Goal: Check status

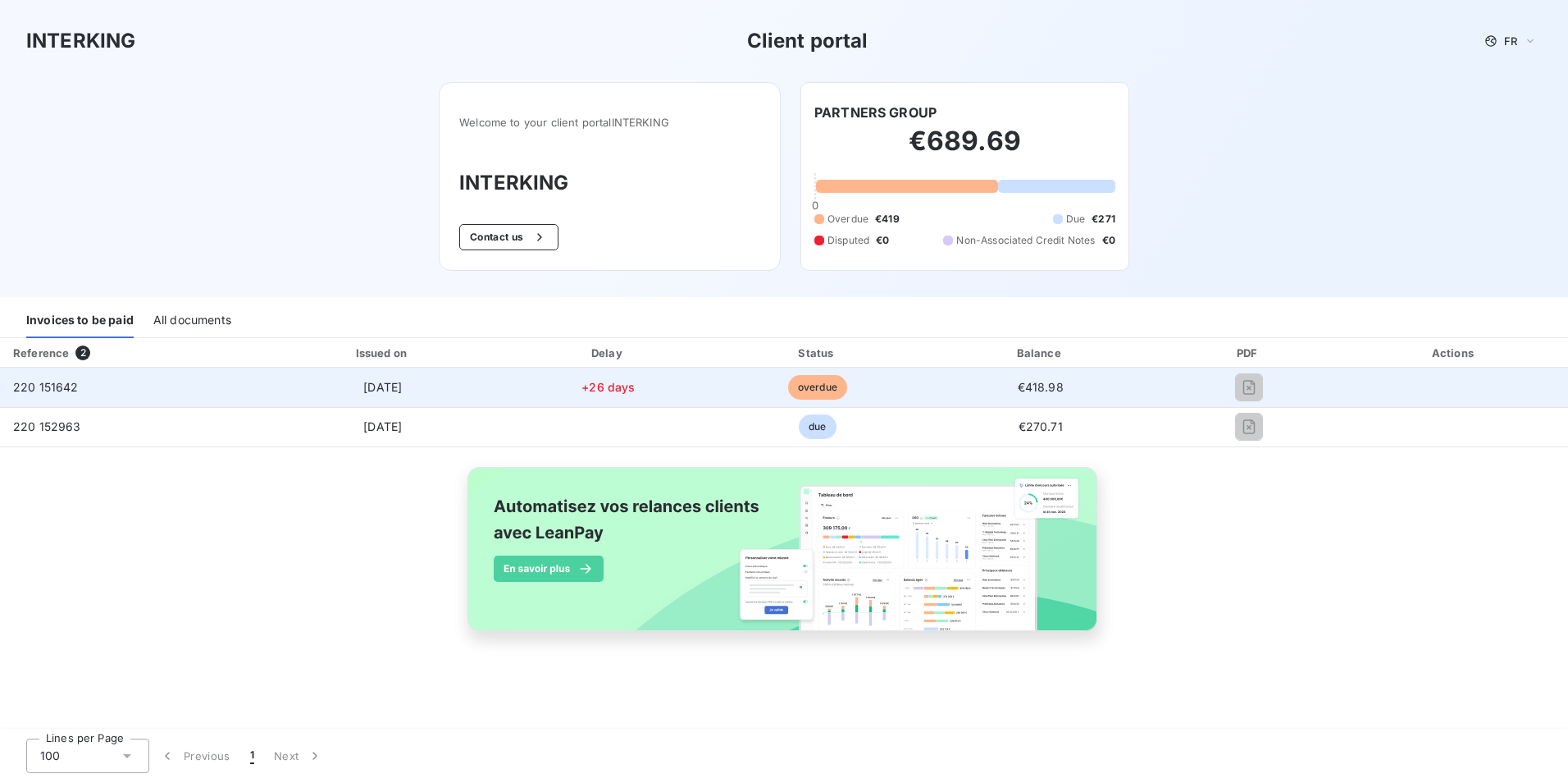
click at [1184, 380] on div at bounding box center [1248, 387] width 158 height 26
click at [799, 388] on span "overdue" at bounding box center [817, 387] width 59 height 25
click at [277, 383] on td "[DATE]" at bounding box center [382, 388] width 246 height 40
click at [41, 396] on td "220 151642" at bounding box center [129, 388] width 260 height 40
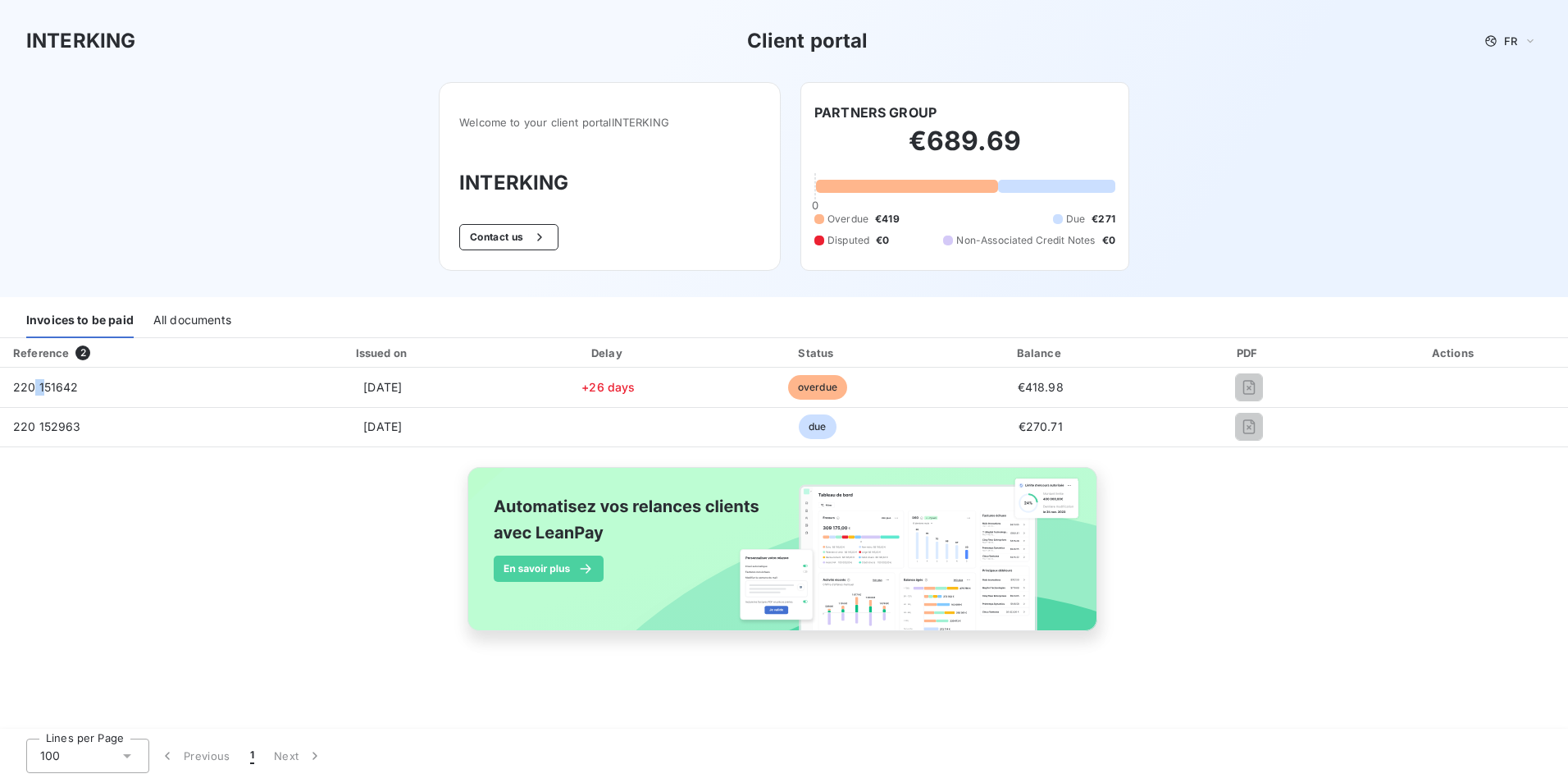
drag, startPoint x: 41, startPoint y: 396, endPoint x: 217, endPoint y: 321, distance: 191.3
click at [217, 321] on div "All documents" at bounding box center [192, 321] width 78 height 35
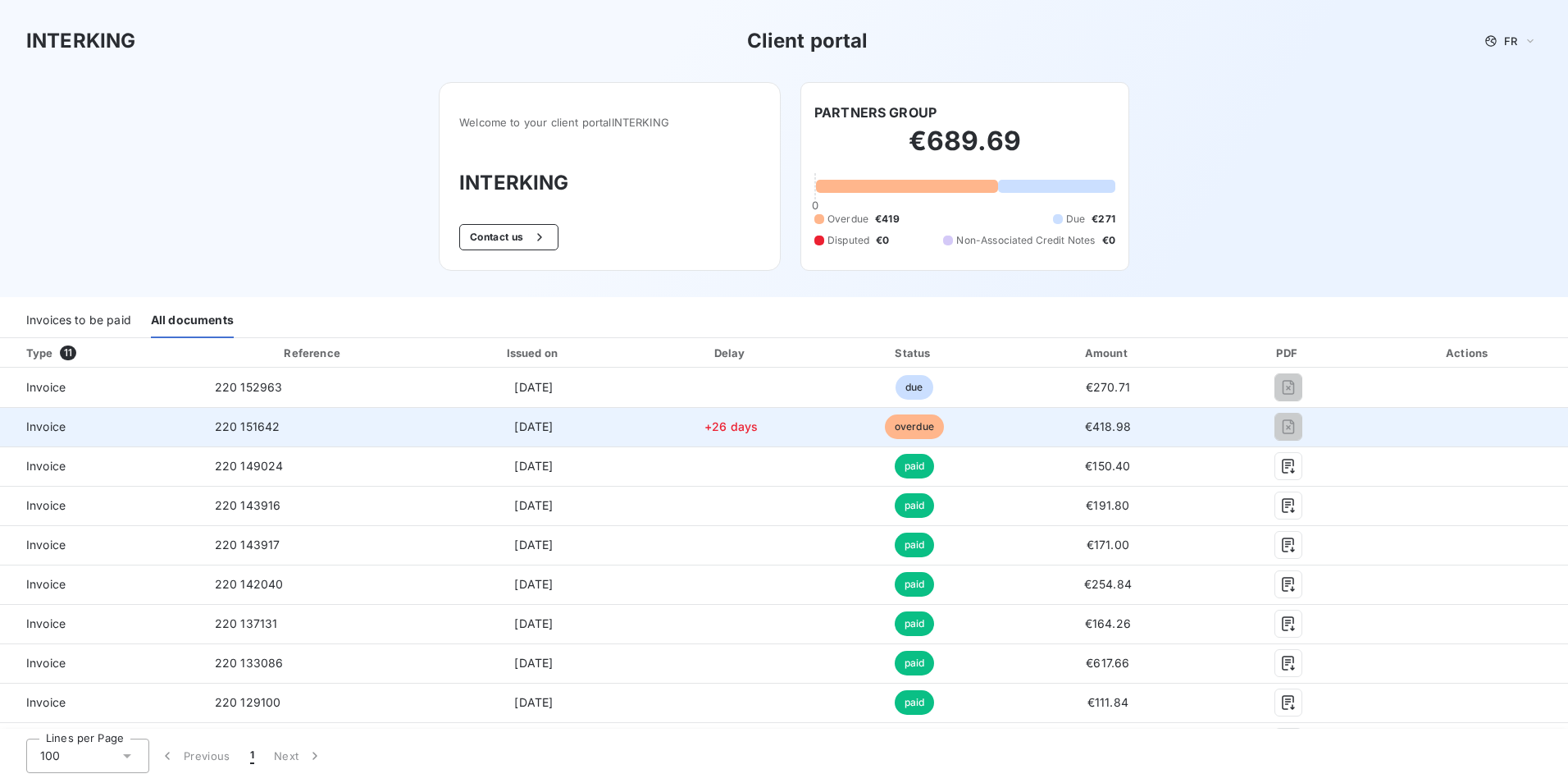
click at [30, 428] on span "Invoice" at bounding box center [100, 426] width 175 height 16
click at [249, 425] on span "220 151642" at bounding box center [248, 426] width 66 height 14
click at [514, 424] on span "[DATE]" at bounding box center [533, 426] width 39 height 14
click at [907, 414] on td "overdue" at bounding box center [914, 426] width 187 height 40
click at [1089, 423] on span "€418.98" at bounding box center [1107, 426] width 46 height 14
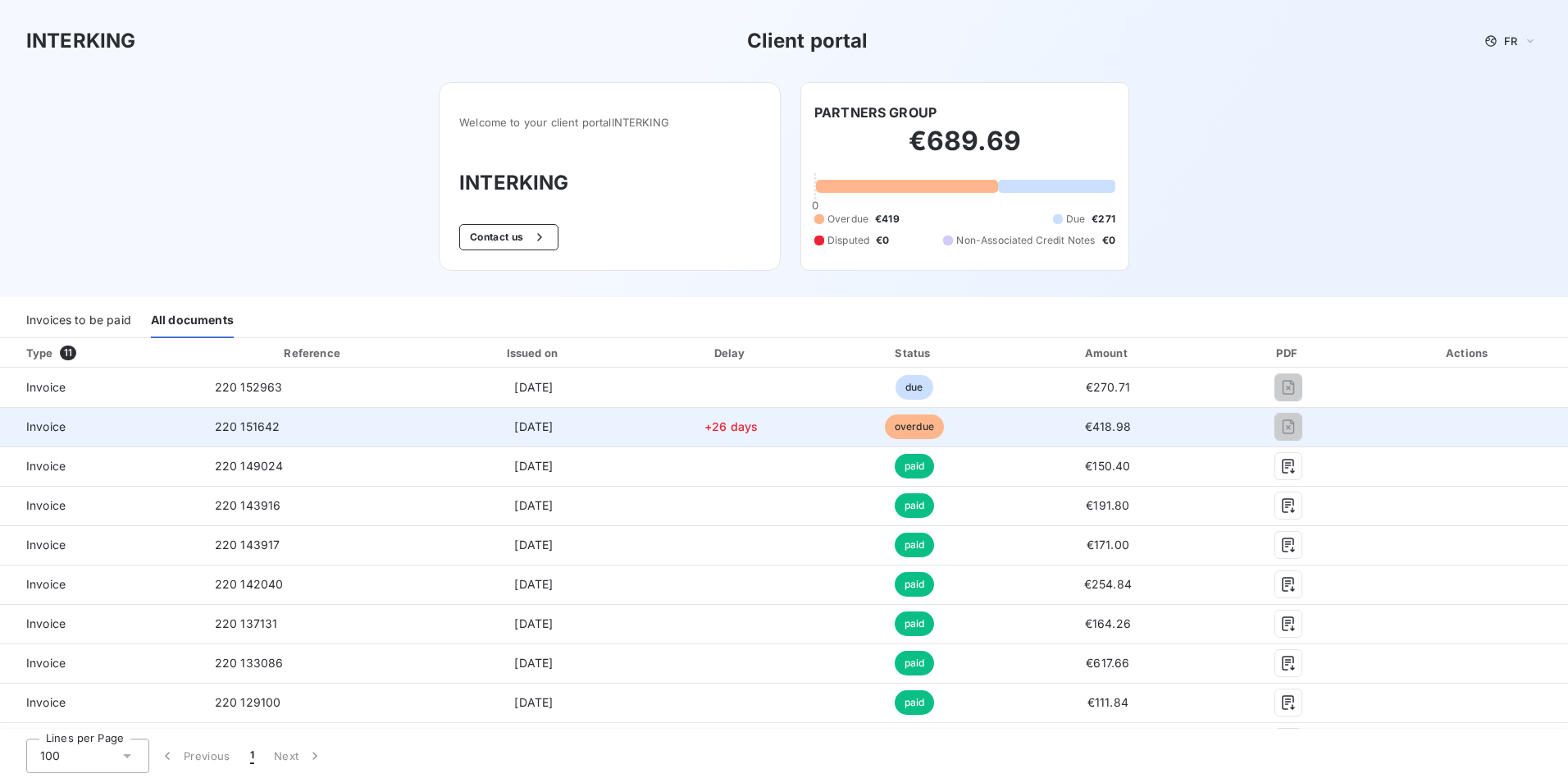
click at [1281, 431] on div at bounding box center [1288, 426] width 135 height 26
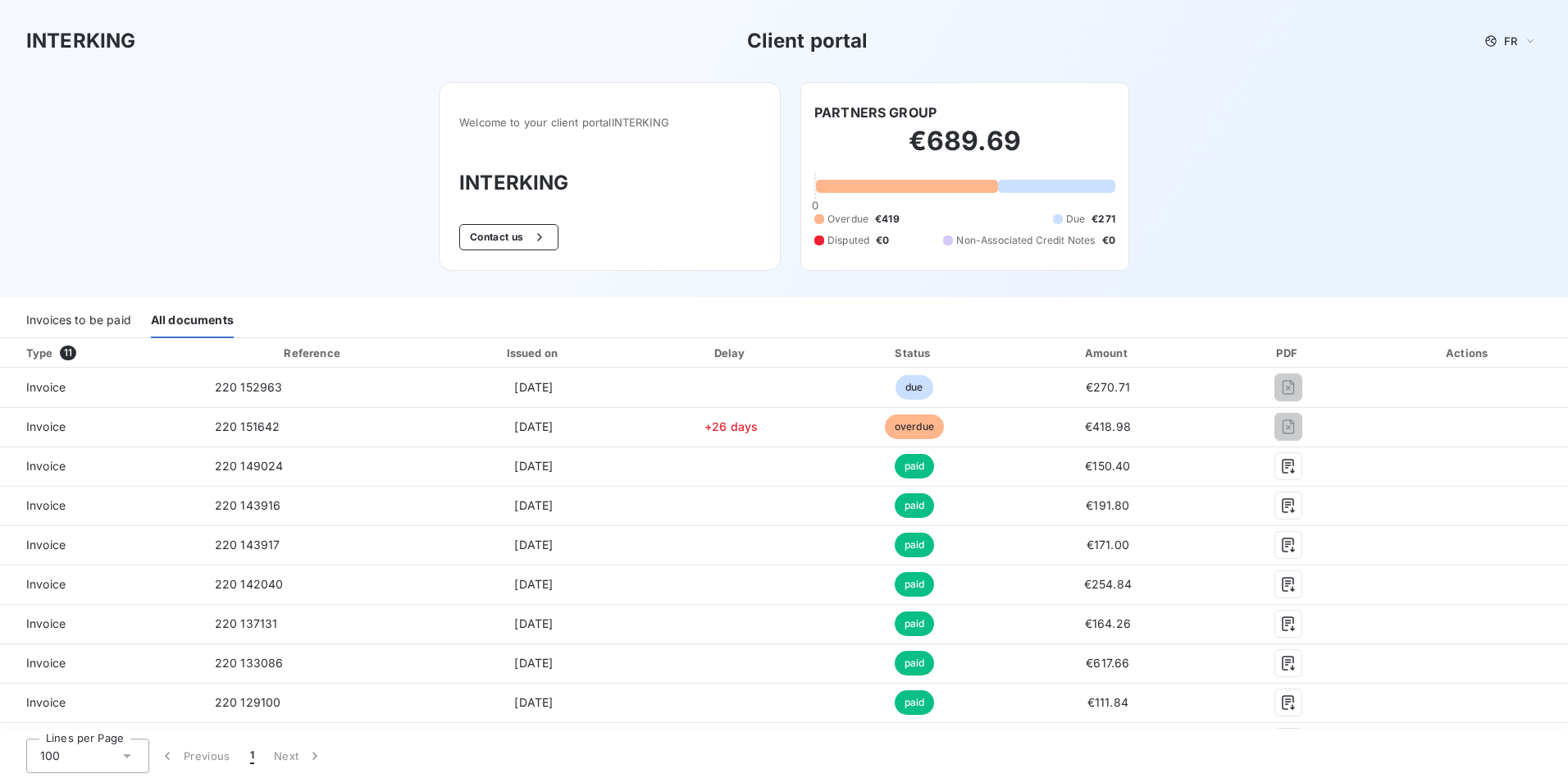
click at [84, 321] on div "Invoices to be paid" at bounding box center [79, 321] width 105 height 35
